Goal: Check status: Check status

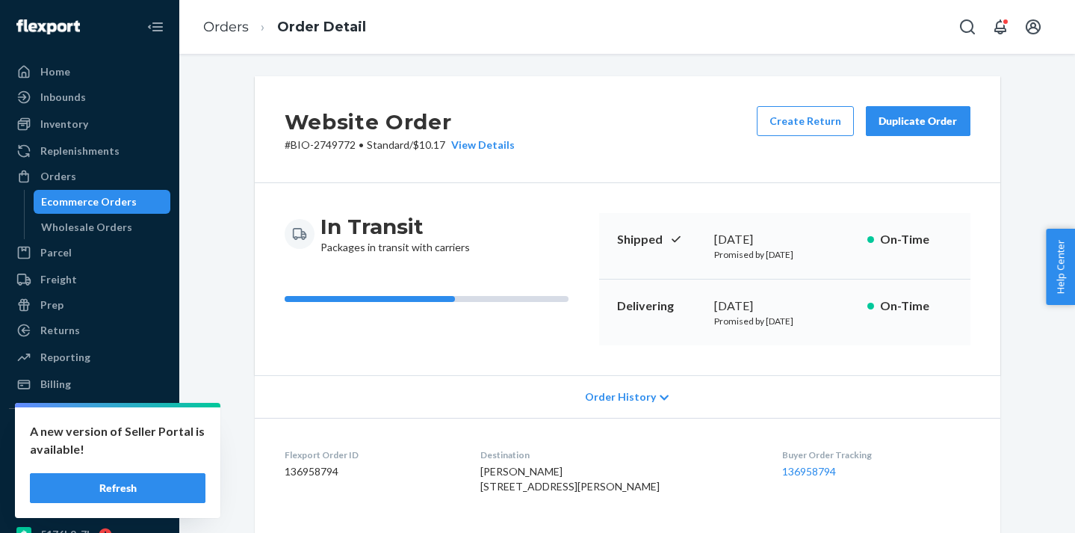
click at [154, 197] on div "Ecommerce Orders" at bounding box center [102, 201] width 135 height 21
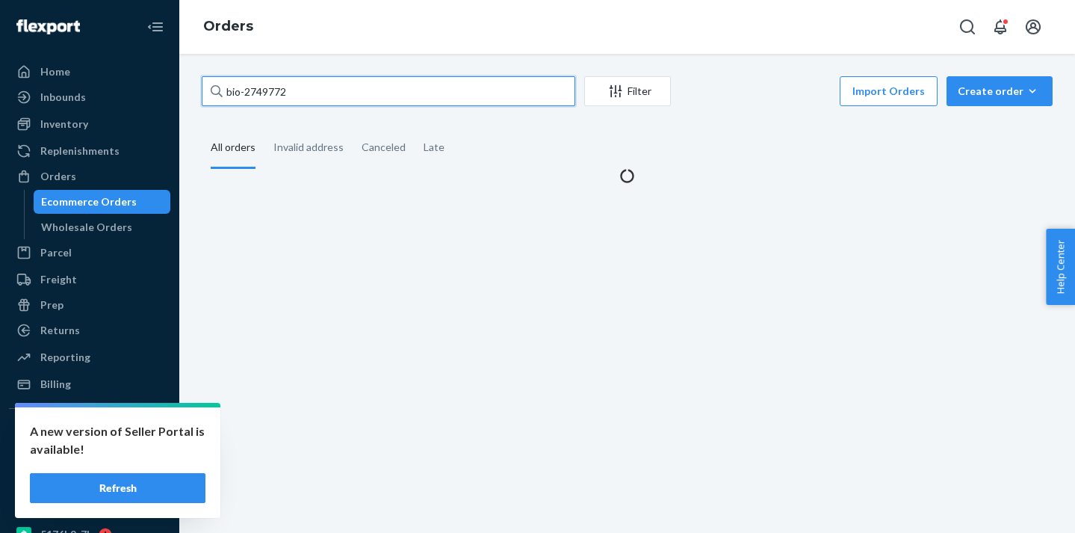
click at [262, 93] on input "bio-2749772" at bounding box center [389, 91] width 374 height 30
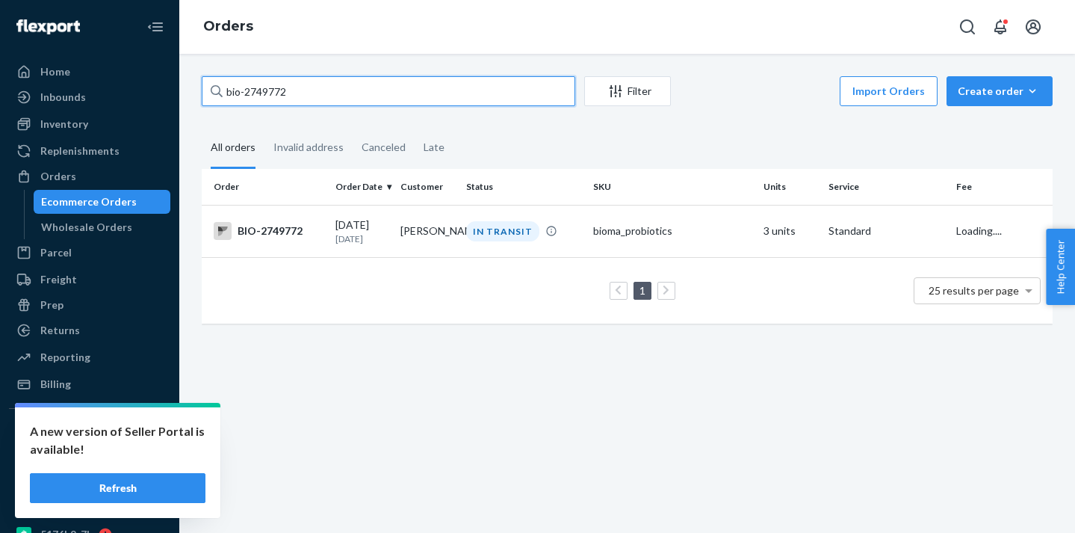
click at [262, 93] on input "bio-2749772" at bounding box center [389, 91] width 374 height 30
paste input "687850"
type input "bio-2687850"
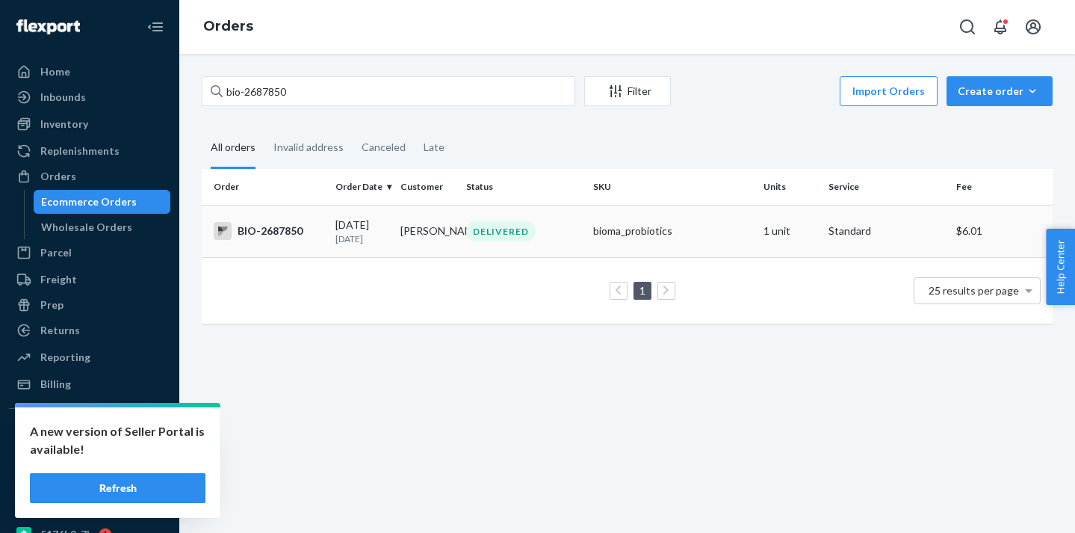
click at [437, 243] on td "[PERSON_NAME]" at bounding box center [427, 231] width 65 height 52
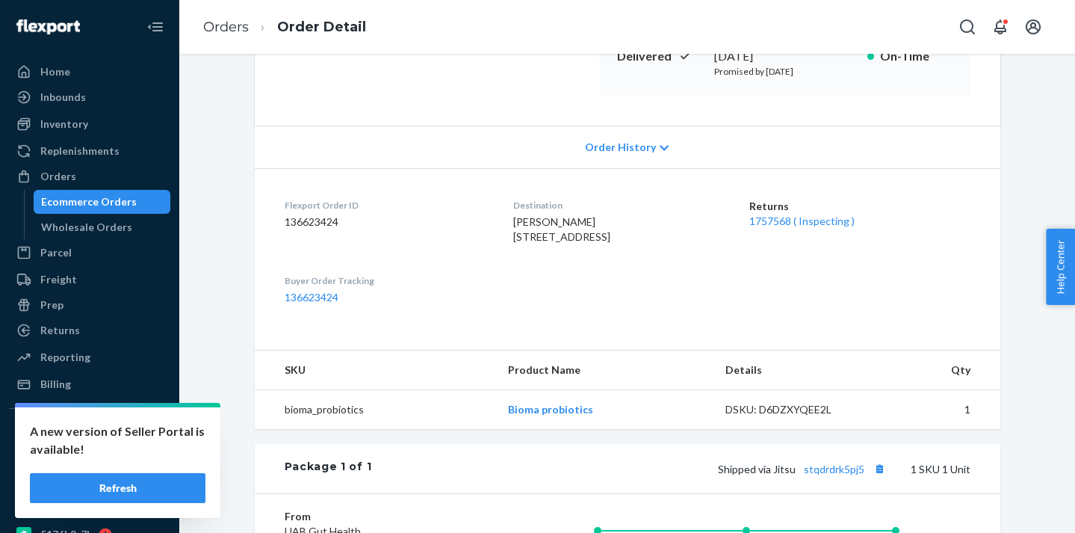
scroll to position [367, 0]
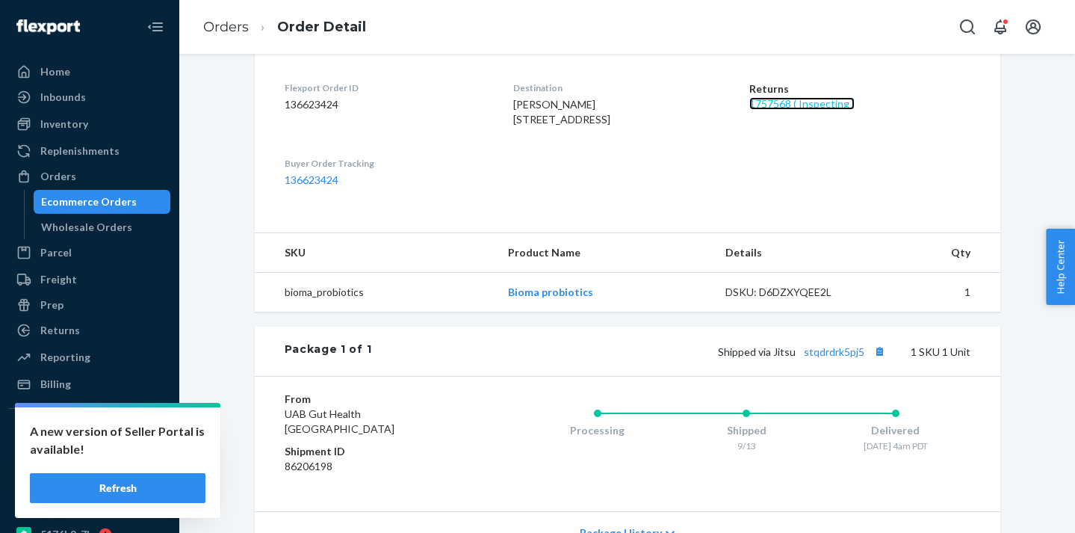
click at [809, 105] on link "1757568 ( Inspecting )" at bounding box center [801, 103] width 105 height 13
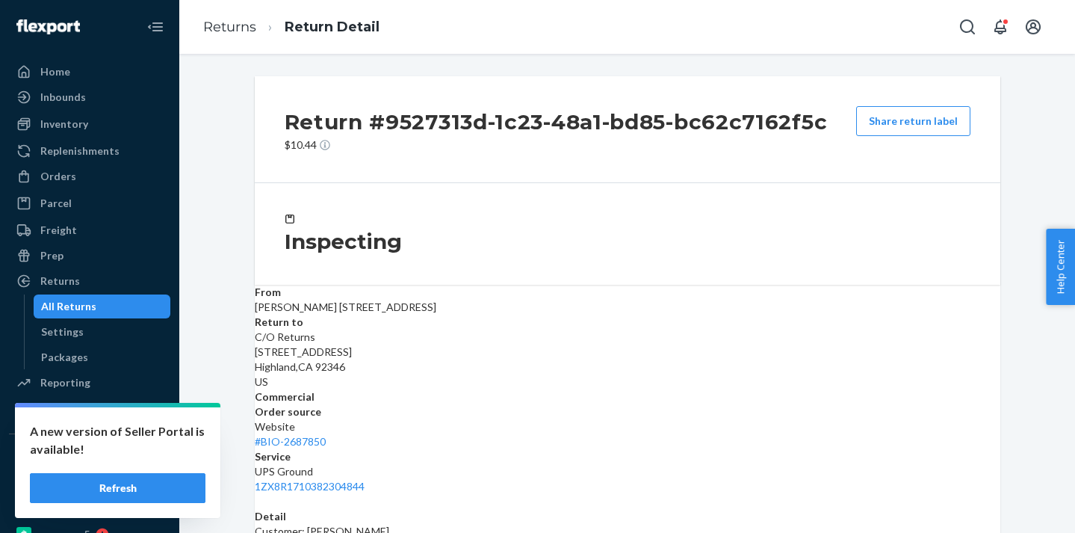
scroll to position [143, 0]
